Goal: Information Seeking & Learning: Check status

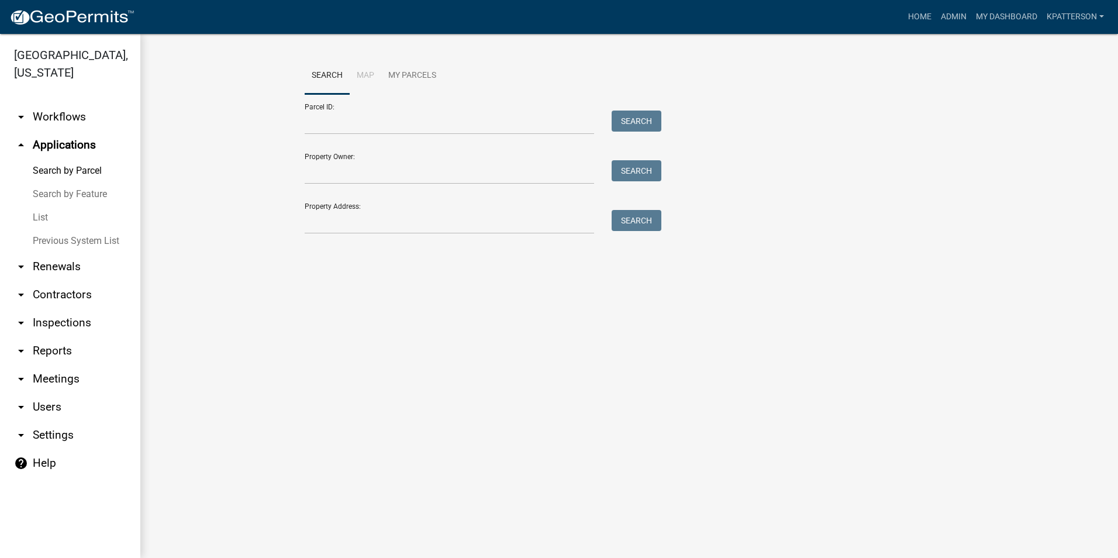
click at [57, 103] on link "arrow_drop_down Workflows" at bounding box center [70, 117] width 140 height 28
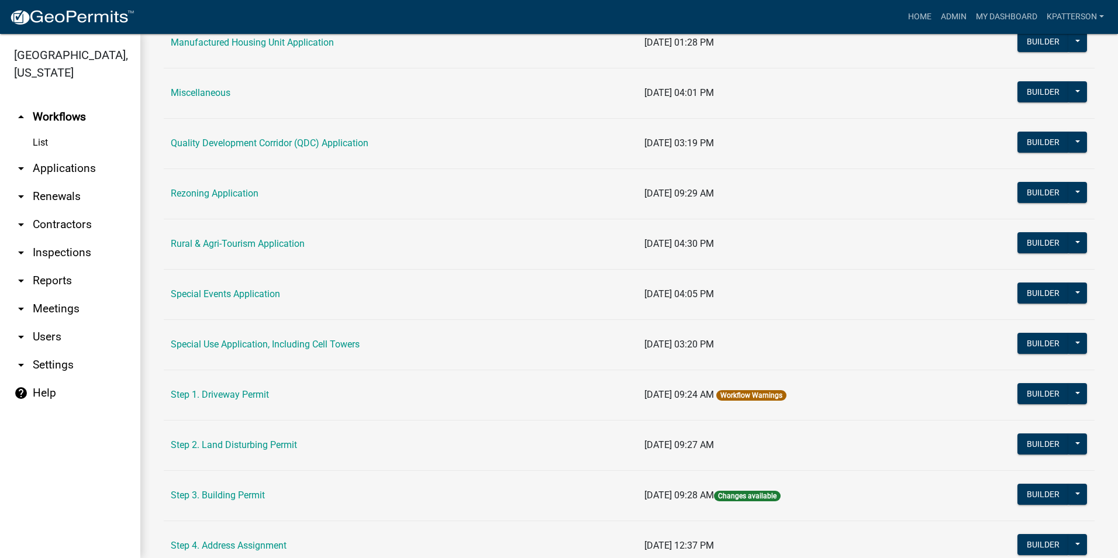
scroll to position [468, 0]
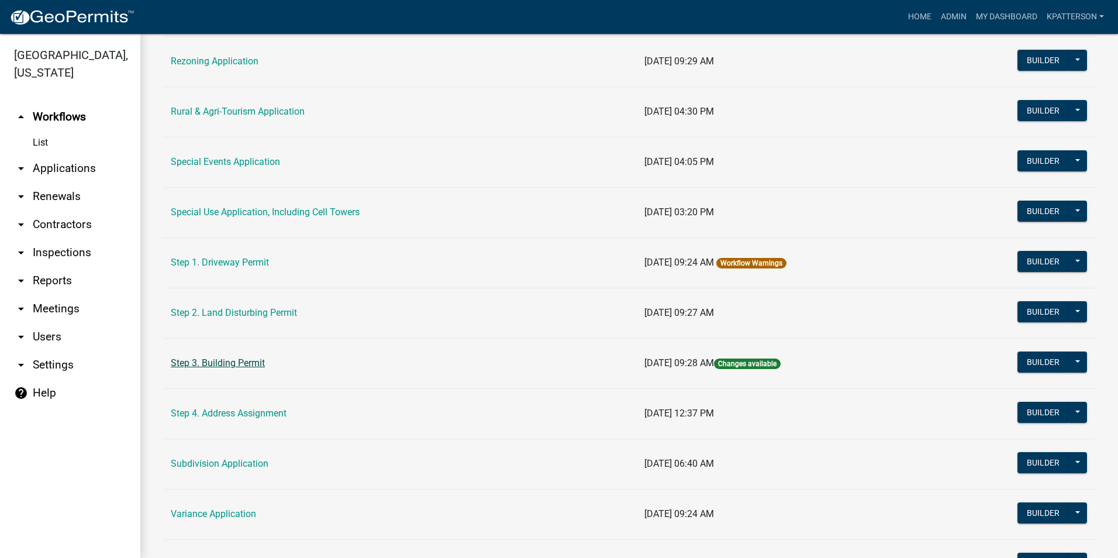
click at [233, 362] on link "Step 3. Building Permit" at bounding box center [218, 362] width 94 height 11
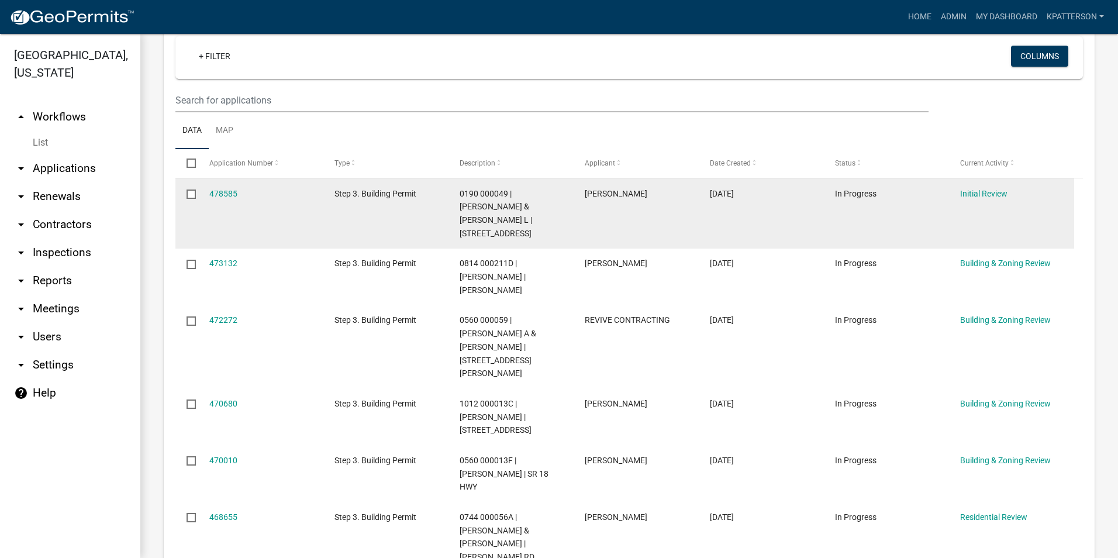
scroll to position [234, 0]
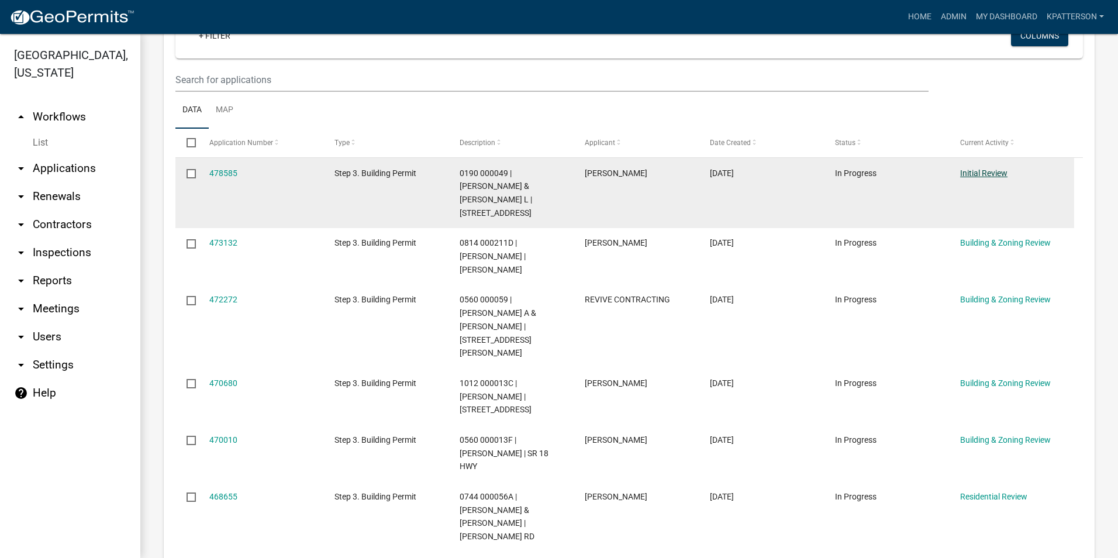
click at [992, 172] on link "Initial Review" at bounding box center [983, 172] width 47 height 9
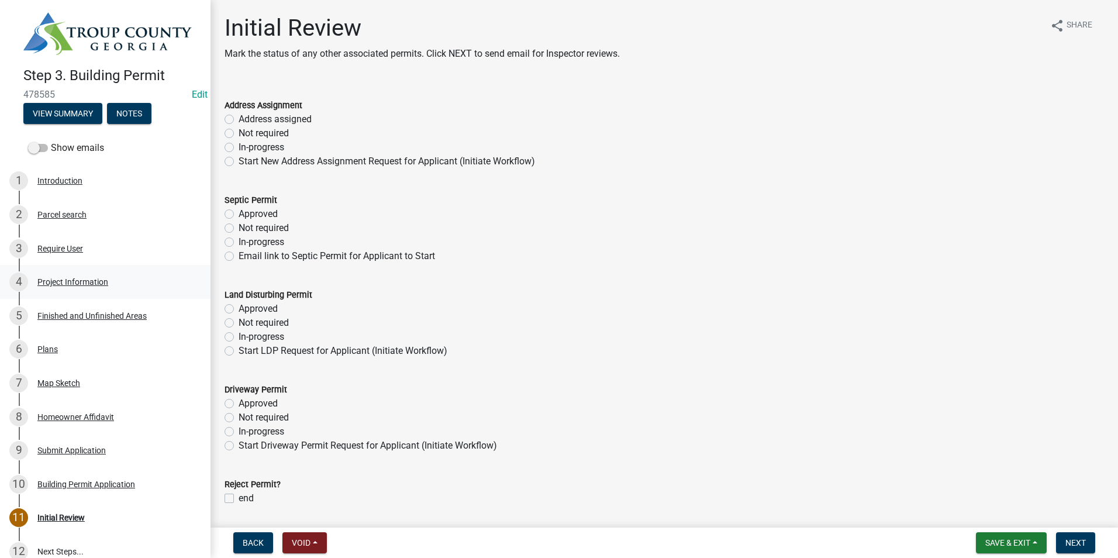
click at [126, 284] on div "4 Project Information" at bounding box center [100, 281] width 182 height 19
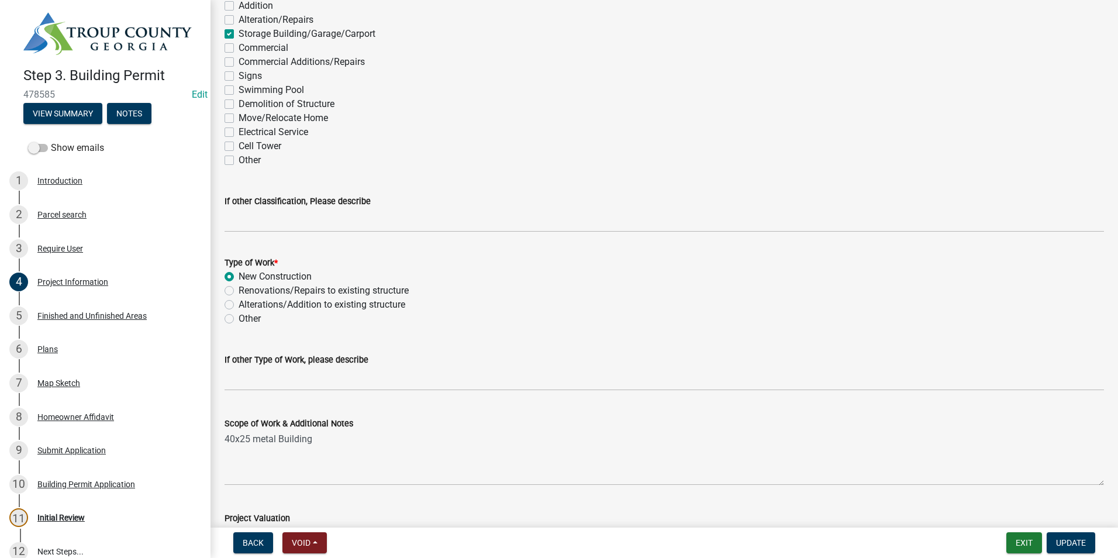
scroll to position [1052, 0]
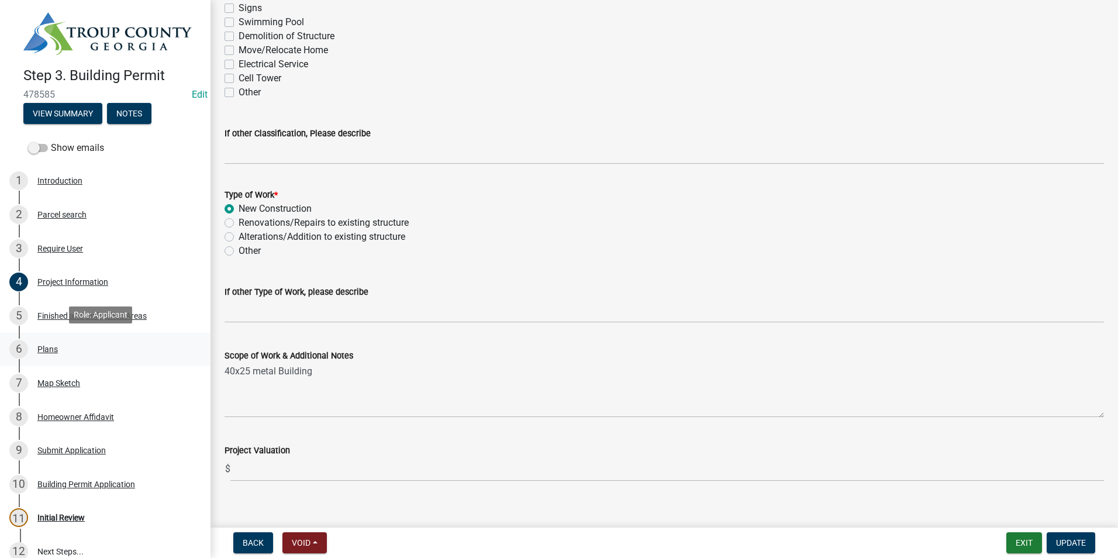
click at [79, 350] on div "6 Plans" at bounding box center [100, 349] width 182 height 19
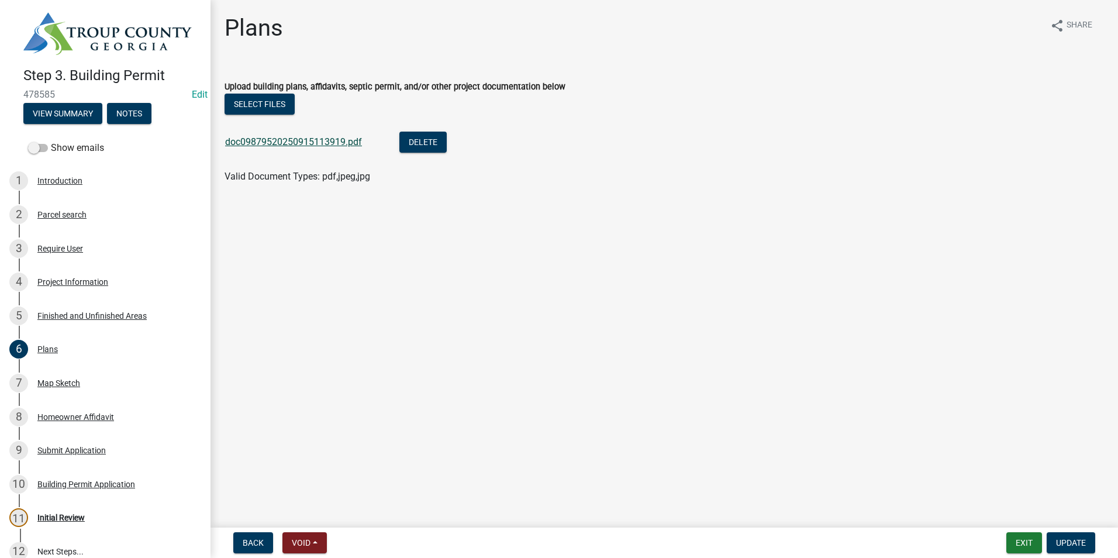
click at [282, 146] on link "doc09879520250915113919.pdf" at bounding box center [293, 141] width 137 height 11
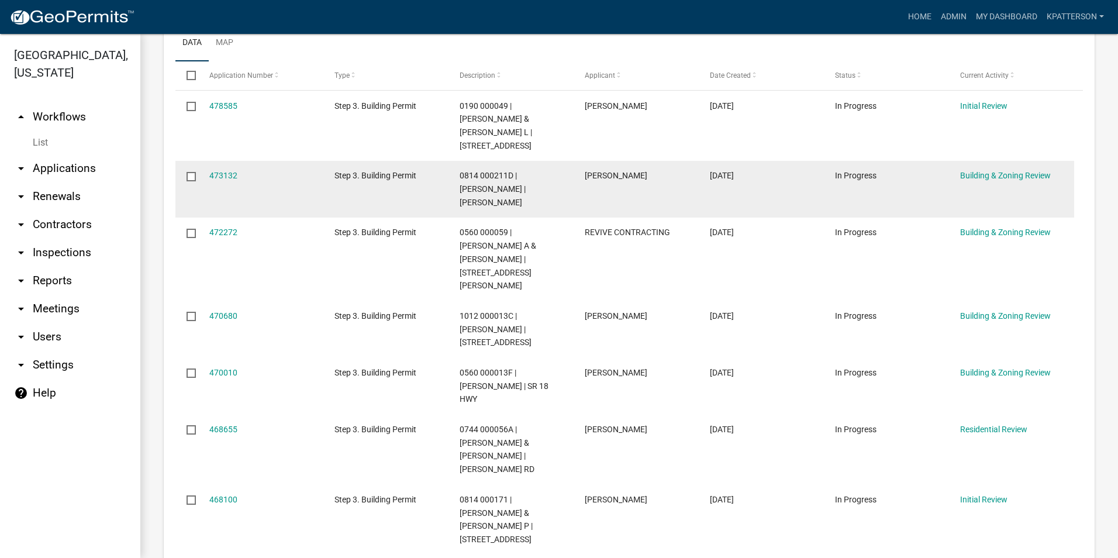
scroll to position [292, 0]
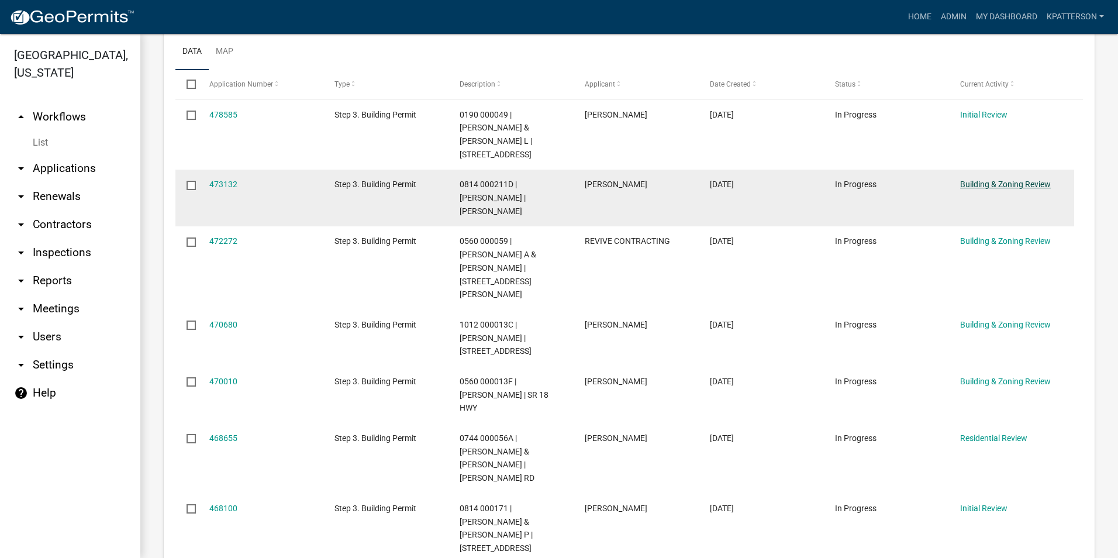
click at [1043, 182] on link "Building & Zoning Review" at bounding box center [1005, 183] width 91 height 9
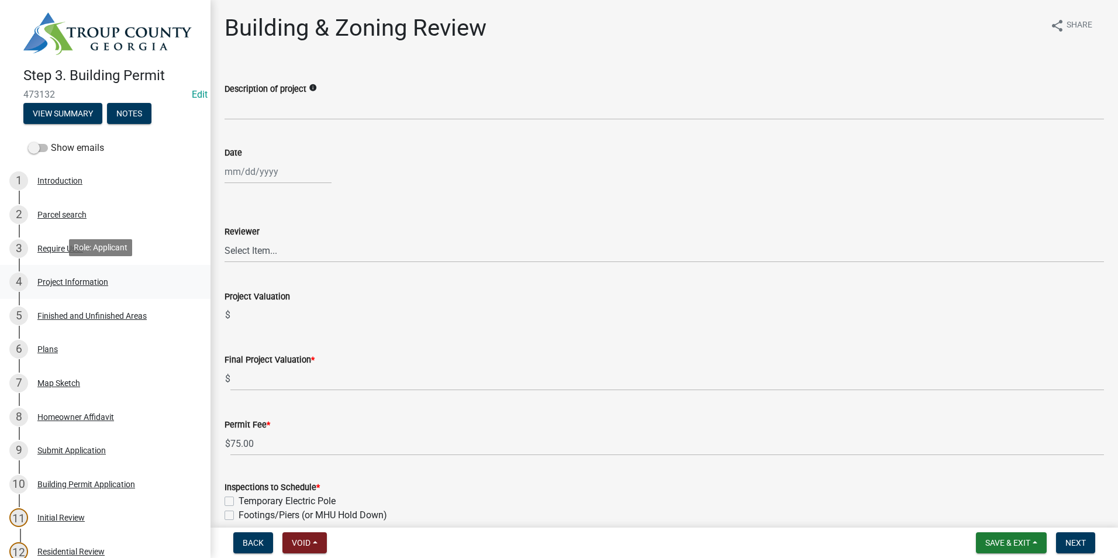
click at [107, 285] on div "4 Project Information" at bounding box center [100, 281] width 182 height 19
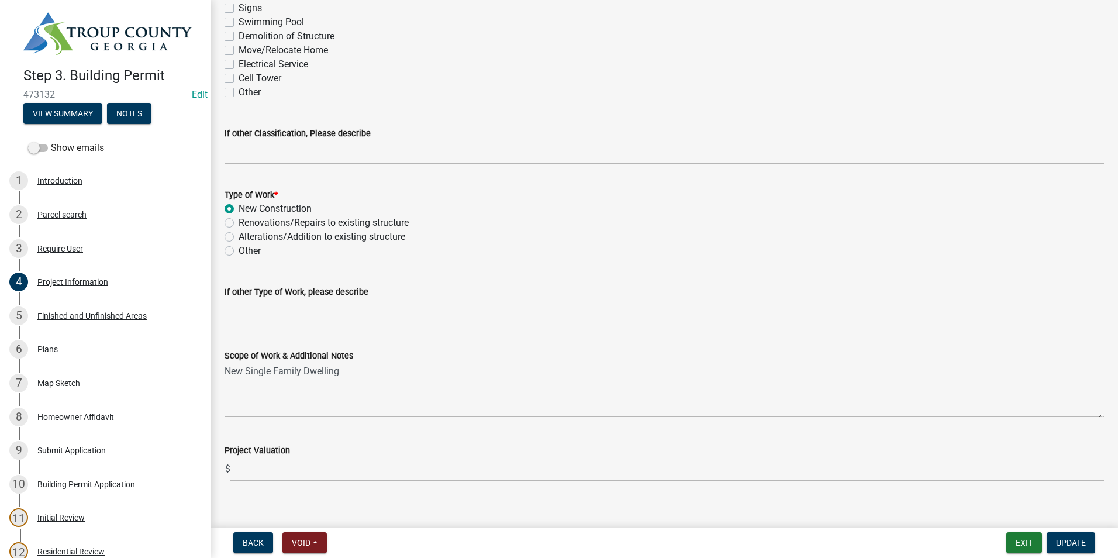
scroll to position [1067, 0]
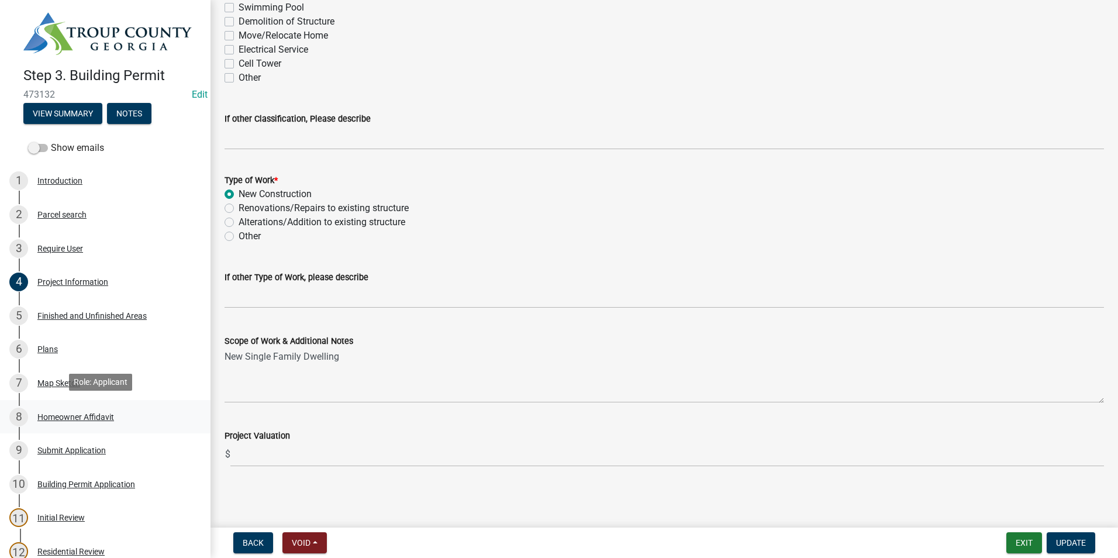
click at [125, 410] on div "8 Homeowner Affidavit" at bounding box center [100, 416] width 182 height 19
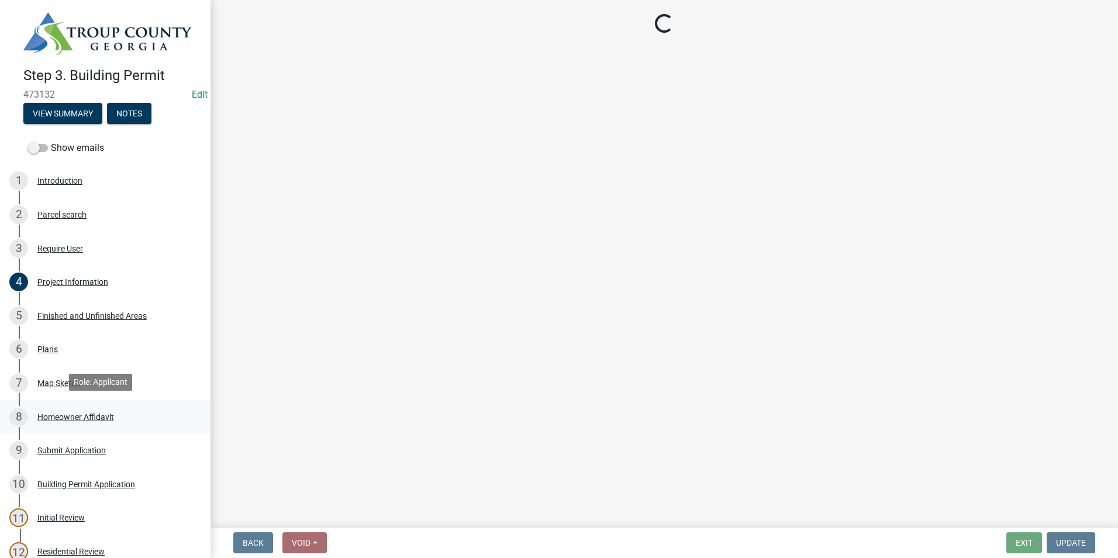
scroll to position [0, 0]
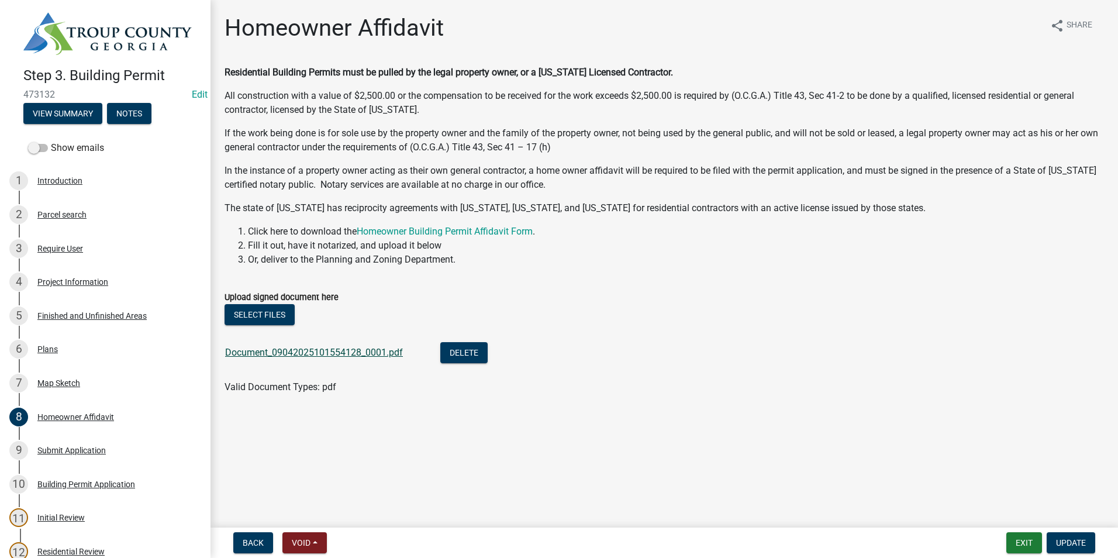
click at [265, 355] on link "Document_09042025101554128_0001.pdf" at bounding box center [314, 352] width 178 height 11
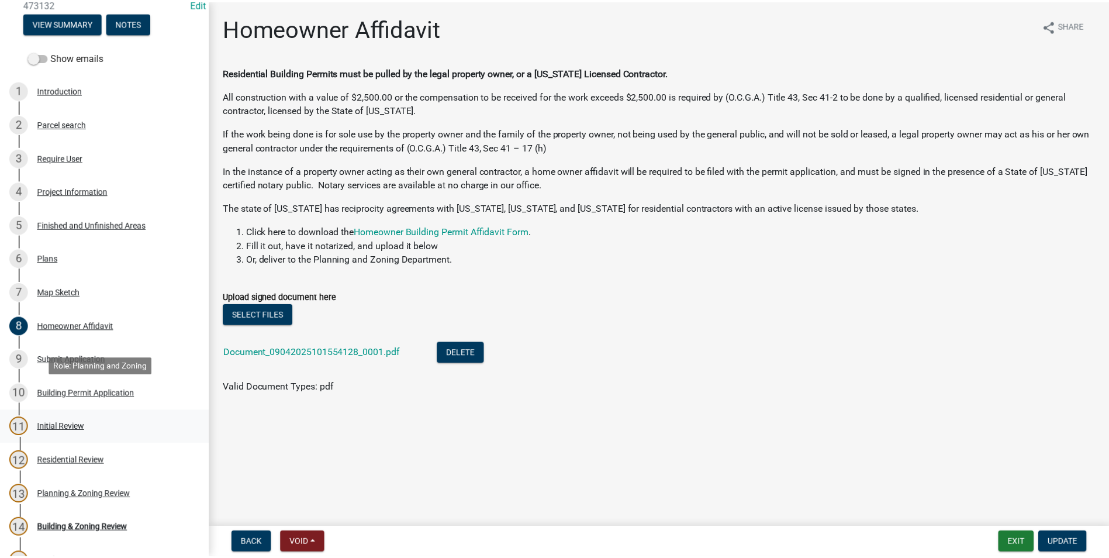
scroll to position [117, 0]
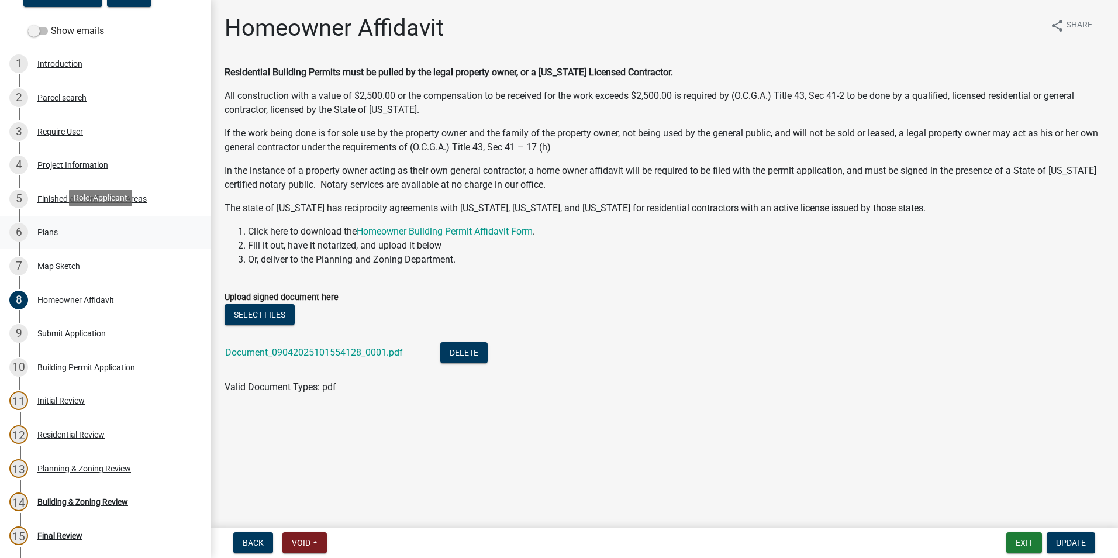
click at [57, 236] on div "6 Plans" at bounding box center [100, 232] width 182 height 19
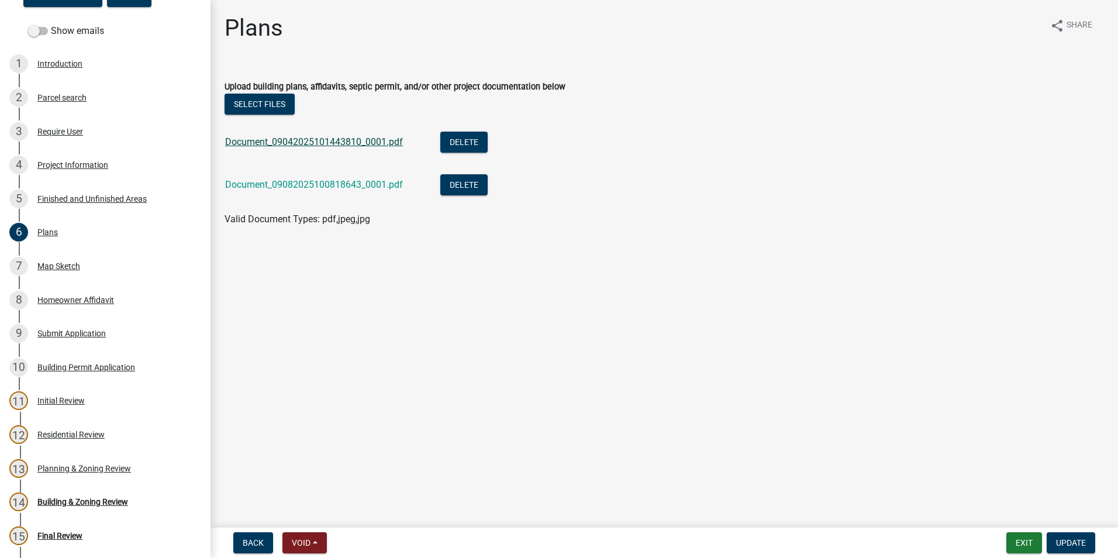
click at [300, 140] on link "Document_09042025101443810_0001.pdf" at bounding box center [314, 141] width 178 height 11
click at [280, 187] on link "Document_09082025100818643_0001.pdf" at bounding box center [314, 184] width 178 height 11
click at [1021, 544] on button "Exit" at bounding box center [1024, 542] width 36 height 21
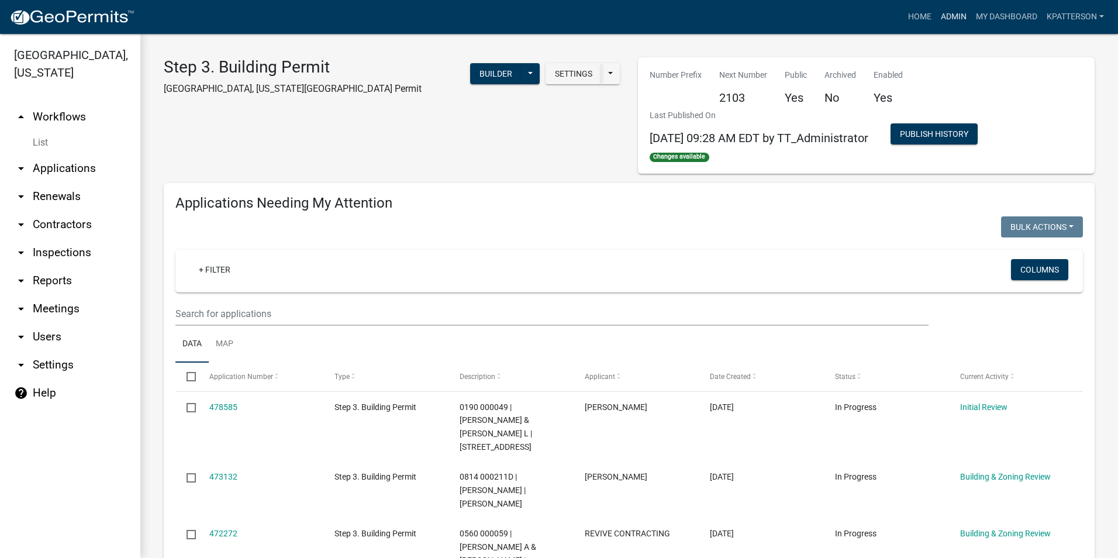
click at [957, 19] on link "Admin" at bounding box center [953, 17] width 35 height 22
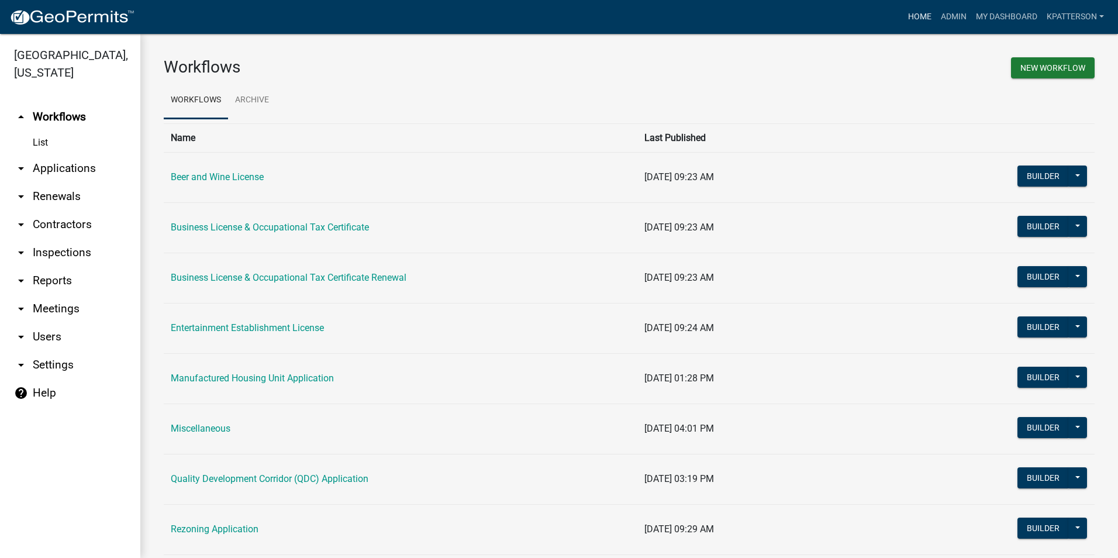
click at [915, 18] on link "Home" at bounding box center [919, 17] width 33 height 22
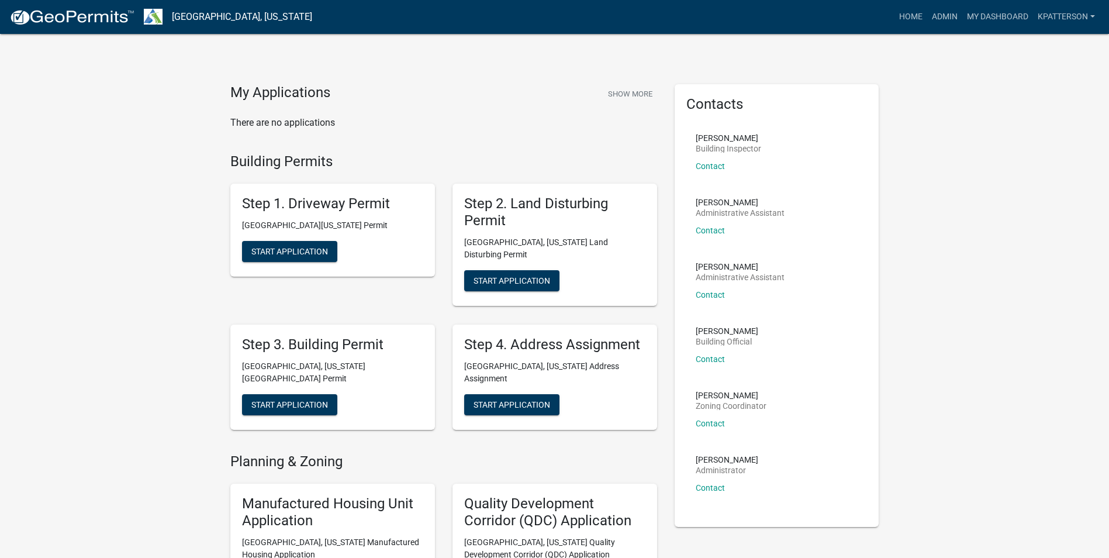
click at [1109, 557] on html "Internet Explorer does NOT work with GeoPermits. Get a new browser for more sec…" at bounding box center [554, 279] width 1109 height 558
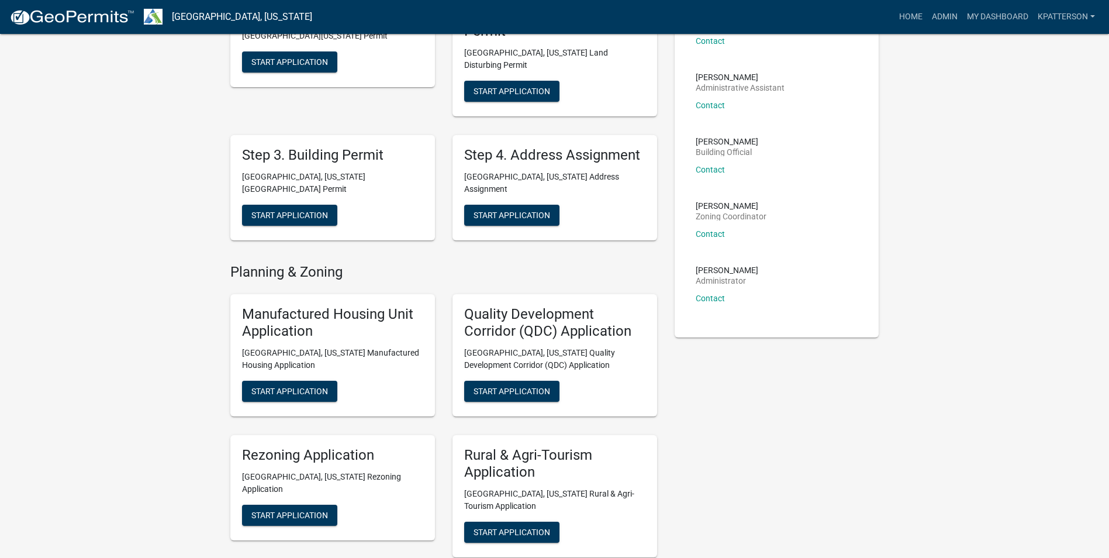
click at [800, 330] on div "Contacts [PERSON_NAME] Building Inspector Contact [PERSON_NAME] Administrative …" at bounding box center [777, 116] width 205 height 442
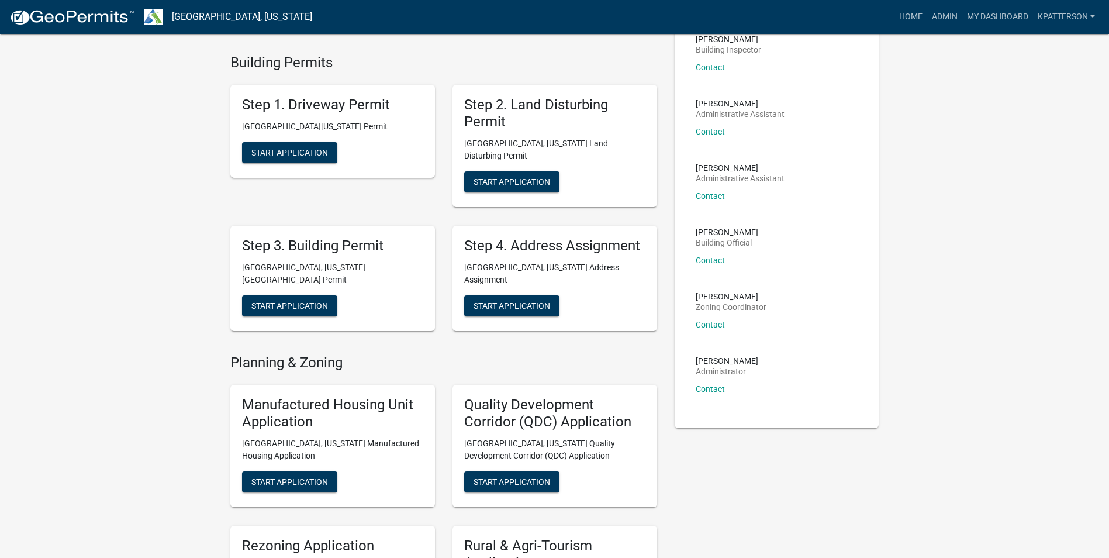
scroll to position [0, 0]
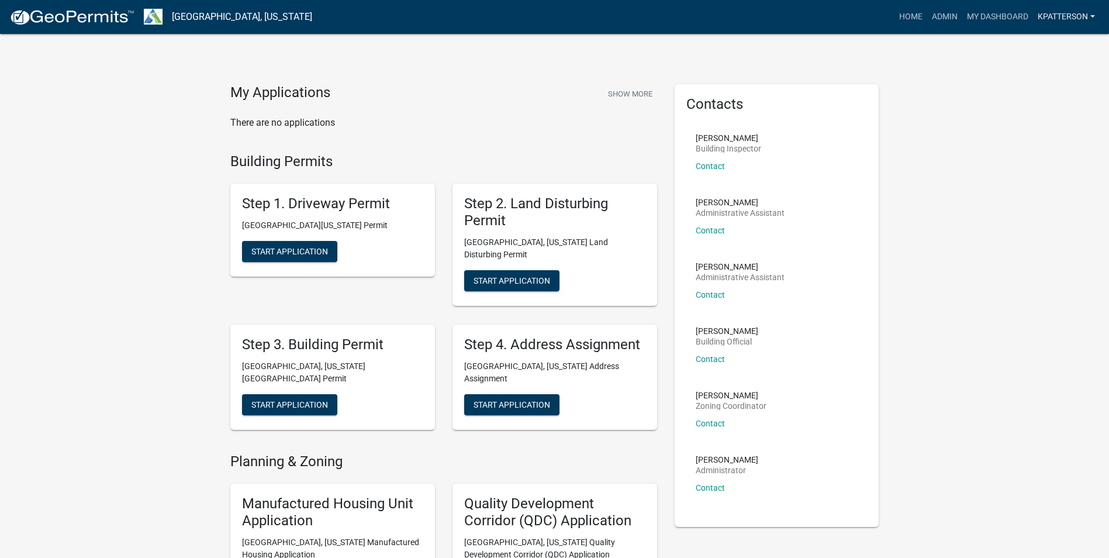
click at [1052, 15] on link "KPATTERSON" at bounding box center [1066, 17] width 67 height 22
click at [1039, 67] on link "Account" at bounding box center [1053, 76] width 94 height 28
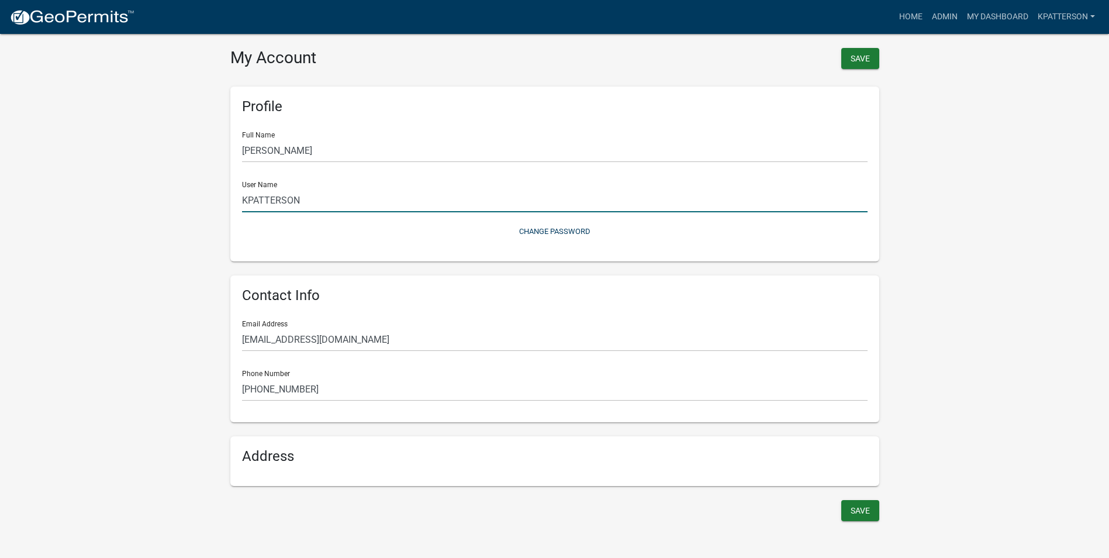
click at [351, 195] on input "KPATTERSON" at bounding box center [554, 200] width 625 height 24
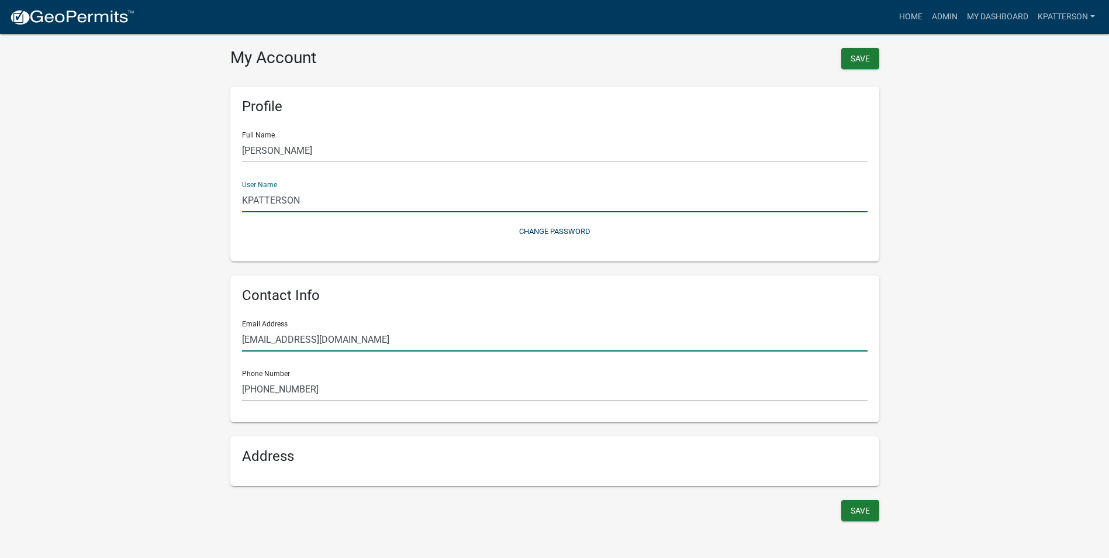
click at [379, 346] on input "[EMAIL_ADDRESS][DOMAIN_NAME]" at bounding box center [554, 339] width 625 height 24
click at [867, 332] on div "Contact Info Email Address [EMAIL_ADDRESS][DOMAIN_NAME] Phone Number [PHONE_NUM…" at bounding box center [554, 348] width 649 height 147
drag, startPoint x: 1046, startPoint y: 251, endPoint x: 1039, endPoint y: 248, distance: 8.1
click at [1042, 251] on wm-user-profile-view "more_horiz Home Admin My Dashboard KPATTERSON Admin Account Logout My Account S…" at bounding box center [554, 269] width 1109 height 510
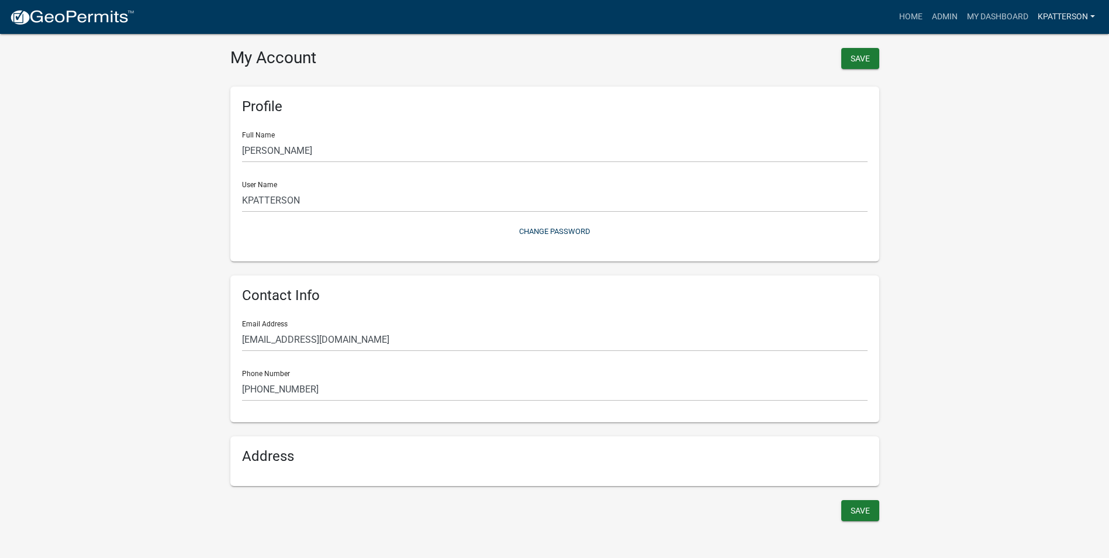
click at [1058, 6] on link "KPATTERSON" at bounding box center [1066, 17] width 67 height 22
click at [1057, 12] on link "KPATTERSON" at bounding box center [1066, 17] width 67 height 22
click at [1057, 8] on link "KPATTERSON" at bounding box center [1066, 17] width 67 height 22
click at [1052, 44] on link "Admin" at bounding box center [1053, 48] width 94 height 28
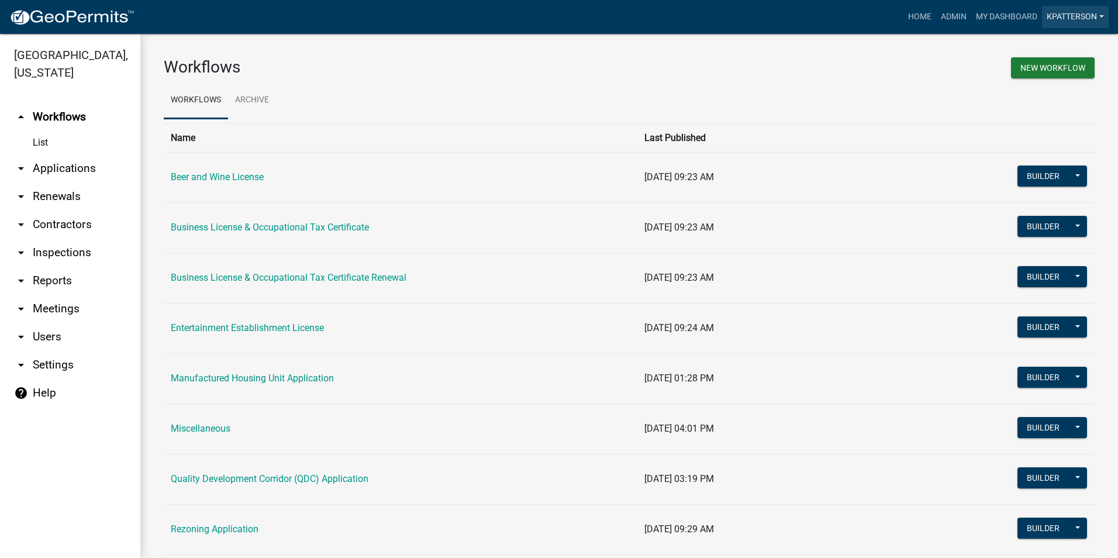
click at [1047, 20] on link "KPATTERSON" at bounding box center [1075, 17] width 67 height 22
click at [1064, 75] on link "Account" at bounding box center [1062, 76] width 94 height 28
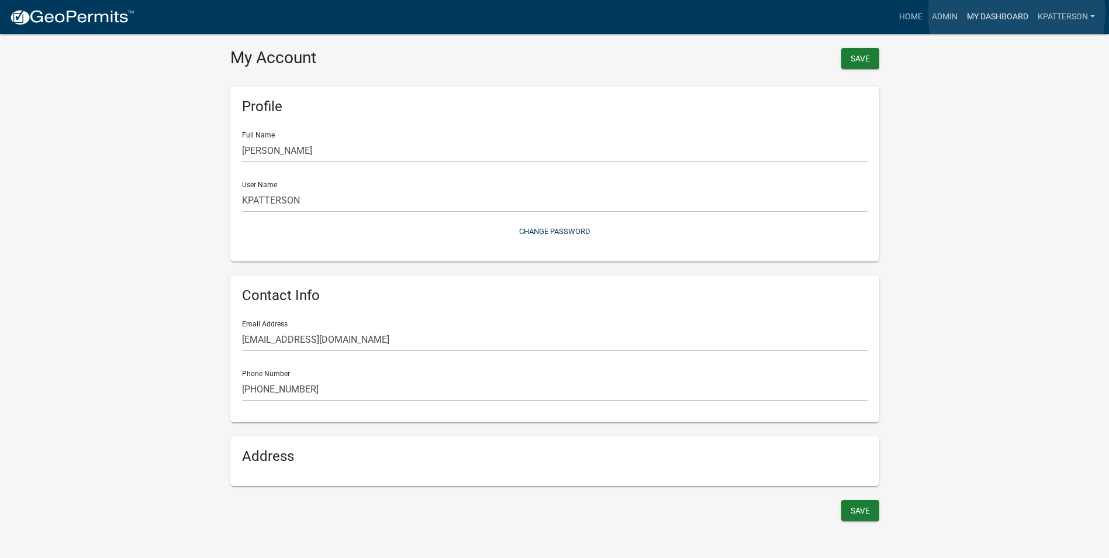
click at [1016, 13] on link "My Dashboard" at bounding box center [997, 17] width 71 height 22
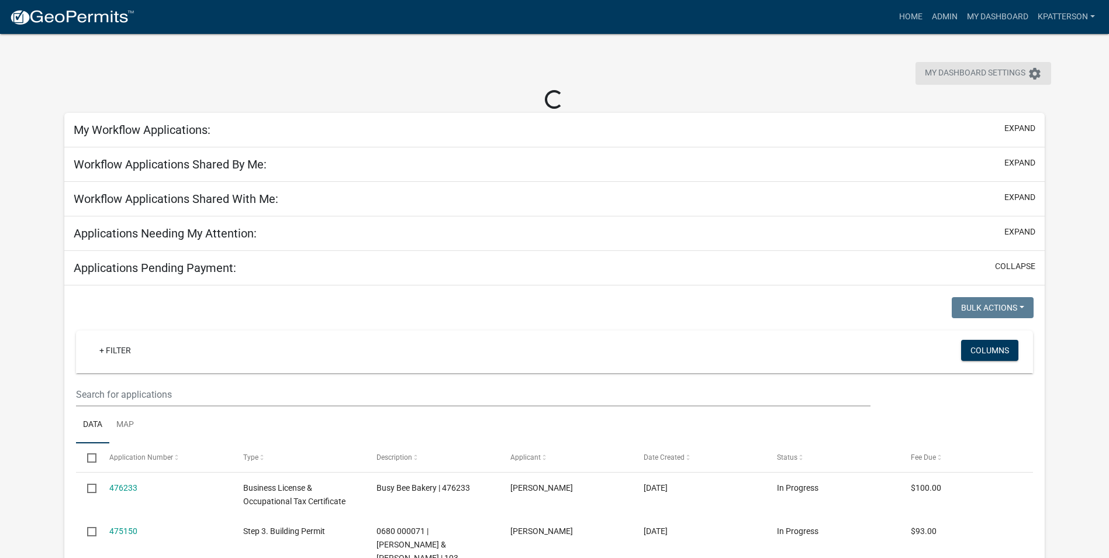
click at [970, 72] on span "My Dashboard Settings" at bounding box center [975, 74] width 101 height 14
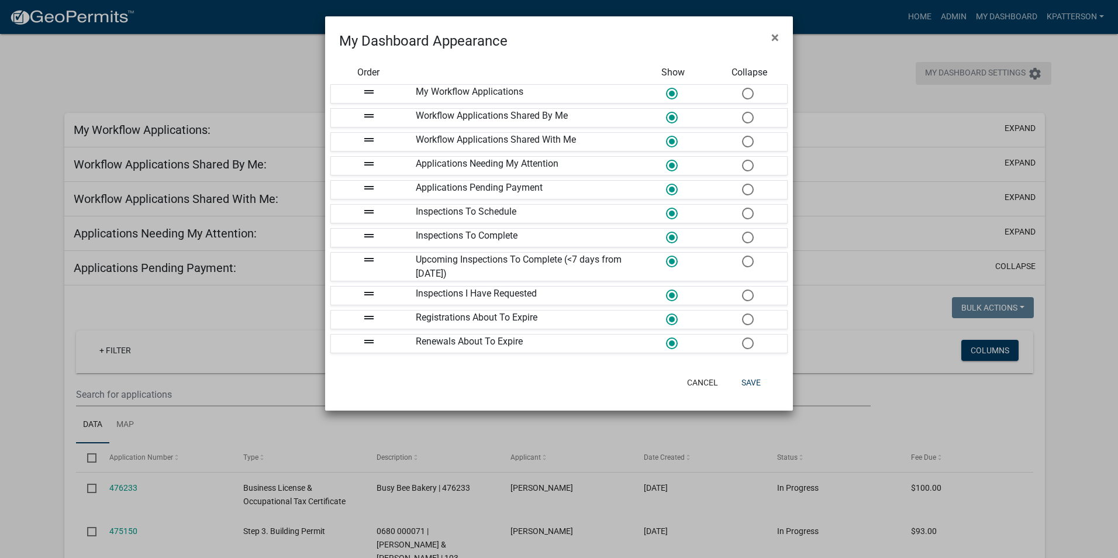
click at [970, 72] on ngb-modal-window "My Dashboard Appearance × Order Show Collapse drag_handle My Workflow Applicati…" at bounding box center [559, 279] width 1118 height 558
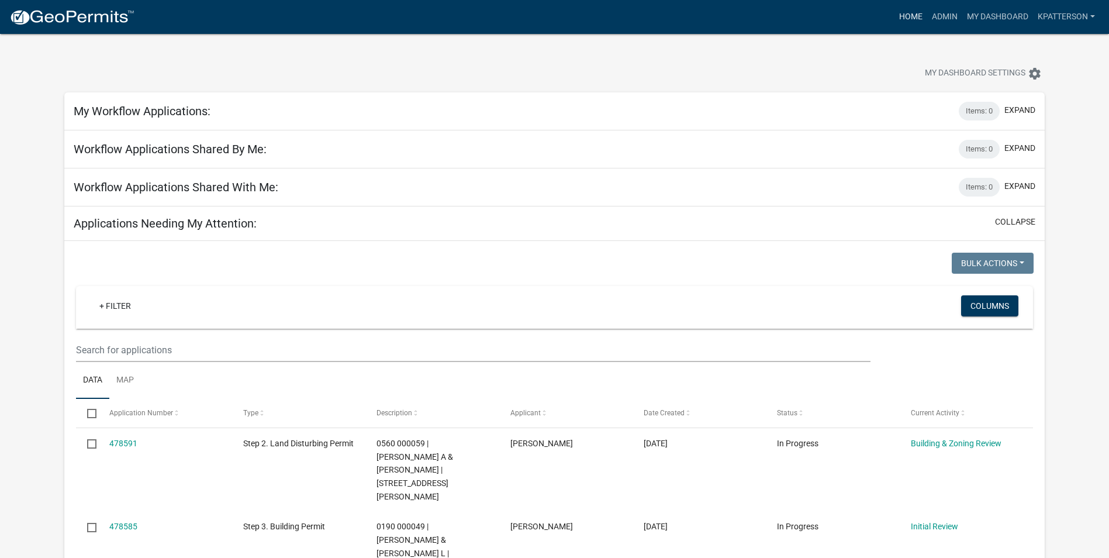
click at [916, 11] on link "Home" at bounding box center [910, 17] width 33 height 22
